Goal: Navigation & Orientation: Find specific page/section

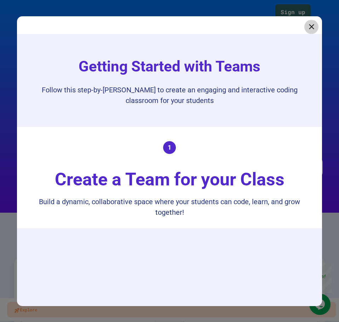
click at [307, 23] on icon at bounding box center [311, 26] width 9 height 9
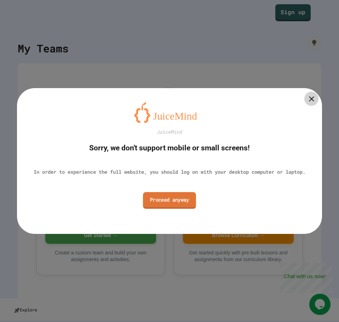
click at [179, 206] on link "Proceed anyway" at bounding box center [169, 200] width 53 height 17
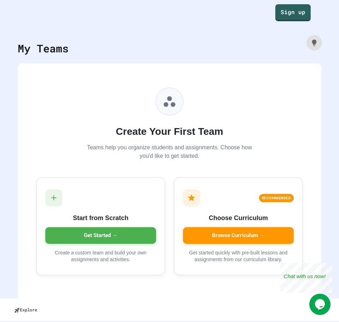
click at [312, 45] on icon at bounding box center [314, 42] width 5 height 6
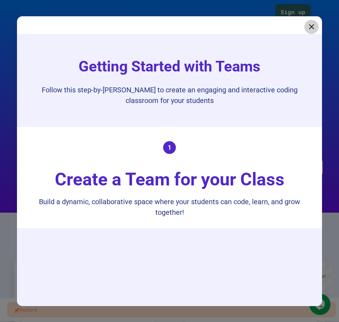
click at [307, 30] on icon at bounding box center [311, 26] width 9 height 9
